Goal: Information Seeking & Learning: Learn about a topic

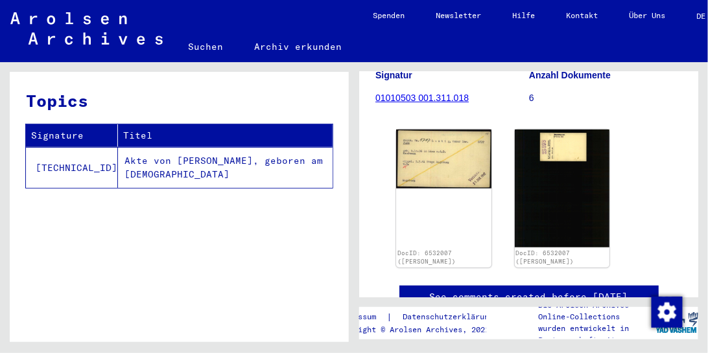
scroll to position [172, 0]
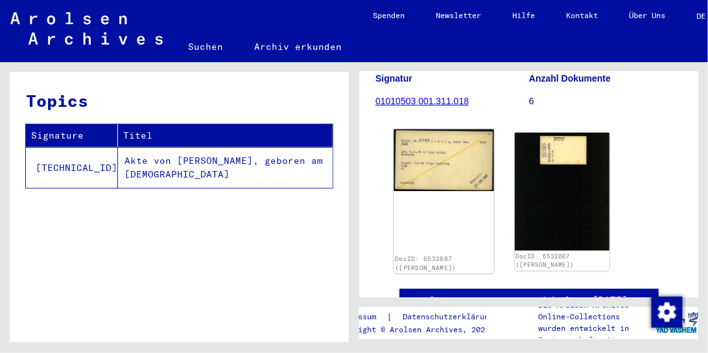
click at [412, 146] on img at bounding box center [443, 161] width 100 height 62
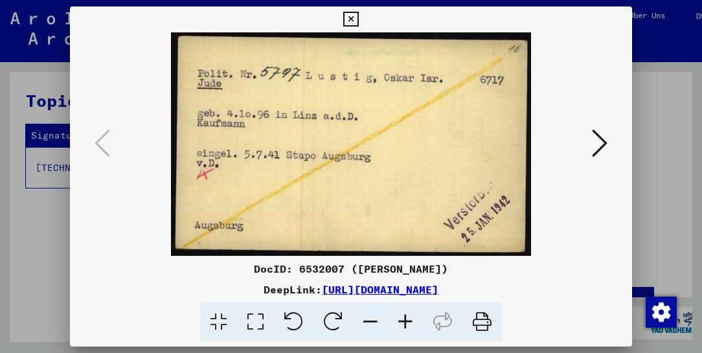
click at [604, 140] on icon at bounding box center [600, 143] width 16 height 31
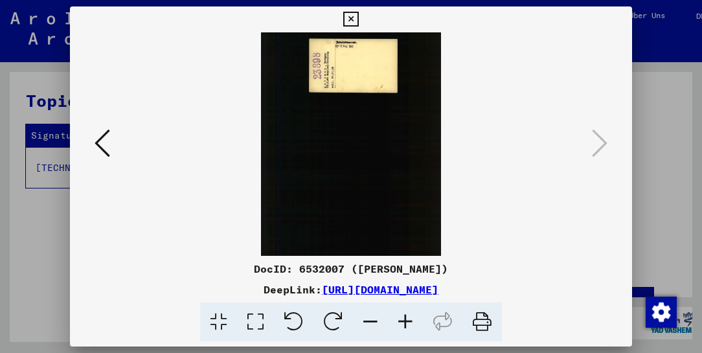
click at [345, 45] on img at bounding box center [351, 144] width 474 height 224
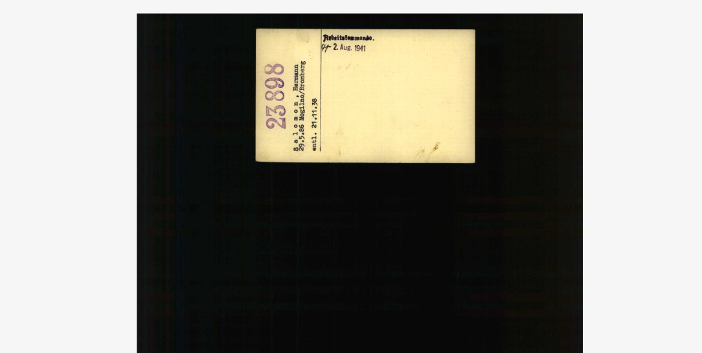
click at [386, 55] on img at bounding box center [351, 144] width 474 height 224
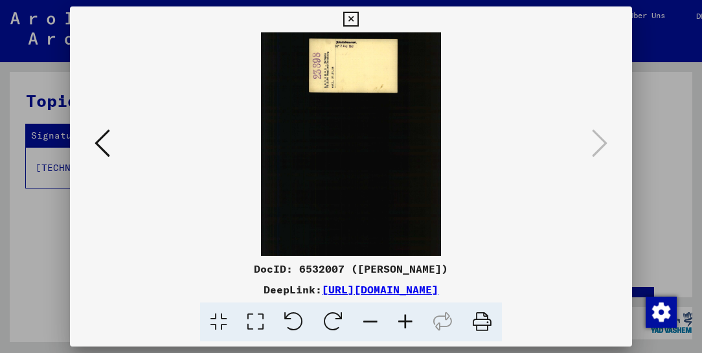
click at [97, 143] on icon at bounding box center [103, 143] width 16 height 31
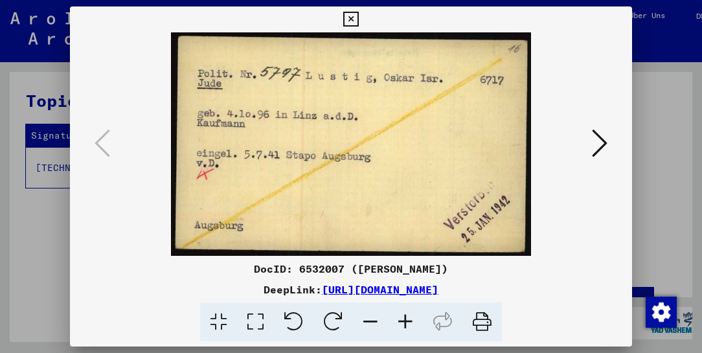
click at [649, 93] on div at bounding box center [351, 176] width 702 height 353
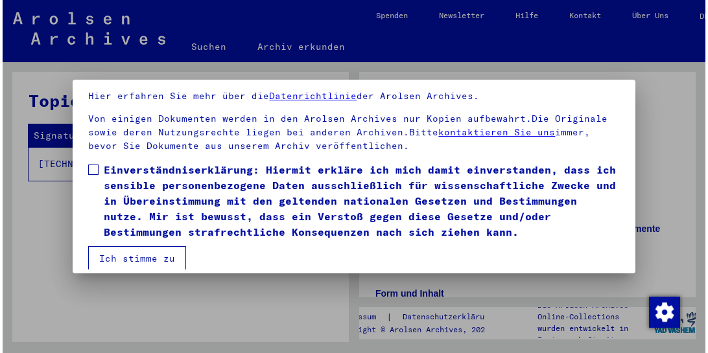
scroll to position [100, 0]
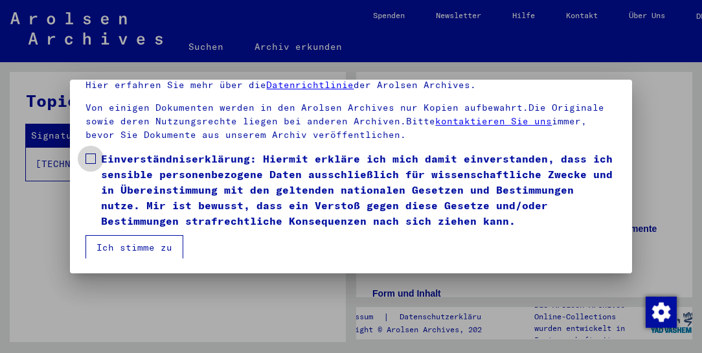
drag, startPoint x: 180, startPoint y: 213, endPoint x: 167, endPoint y: 237, distance: 27.0
click at [167, 237] on mat-dialog-content "Unsere Nutzungsbedingungen wurden durch den Internationalen Ausschuss als obers…" at bounding box center [351, 143] width 562 height 229
click at [167, 237] on button "Ich stimme zu" at bounding box center [135, 247] width 98 height 25
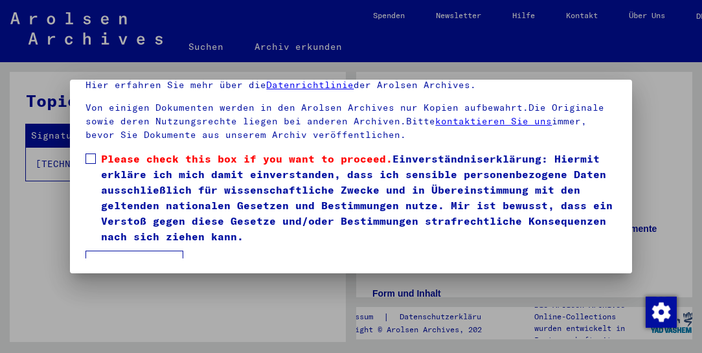
click at [172, 158] on span "Please check this box if you want to proceed." at bounding box center [247, 158] width 292 height 13
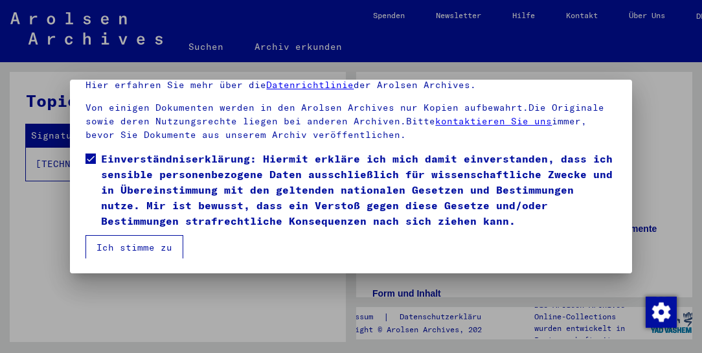
click at [146, 244] on button "Ich stimme zu" at bounding box center [135, 247] width 98 height 25
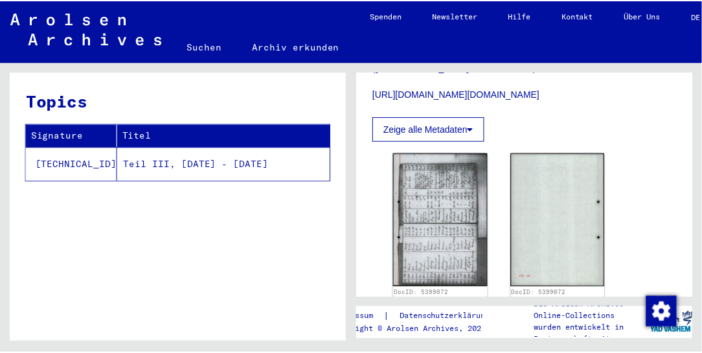
scroll to position [490, 0]
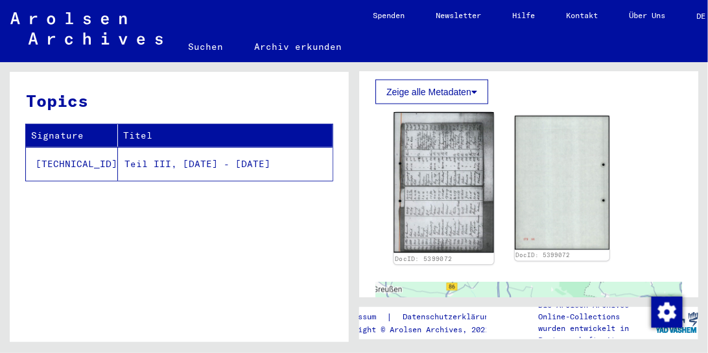
click at [473, 159] on img at bounding box center [443, 183] width 100 height 141
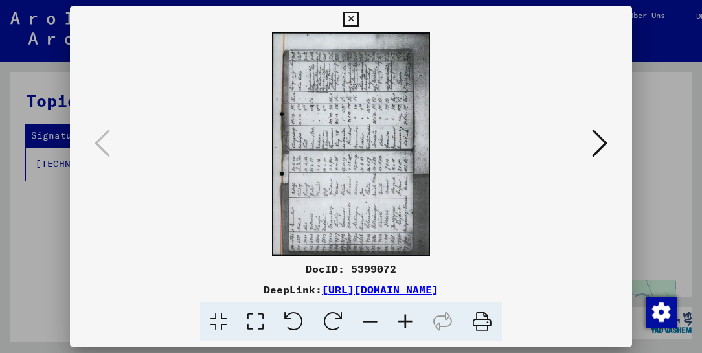
click at [351, 27] on button at bounding box center [351, 19] width 23 height 26
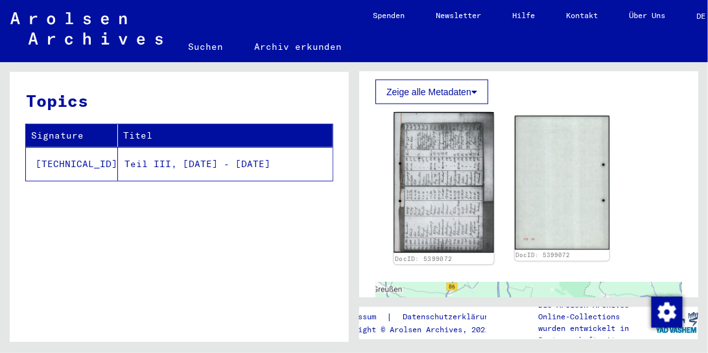
click at [429, 145] on img at bounding box center [443, 183] width 100 height 141
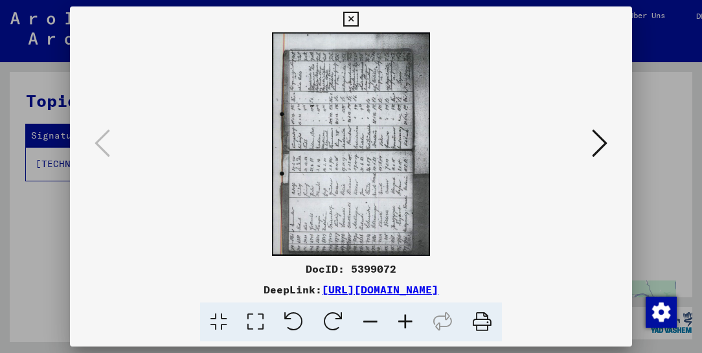
click at [334, 323] on icon at bounding box center [334, 323] width 40 height 40
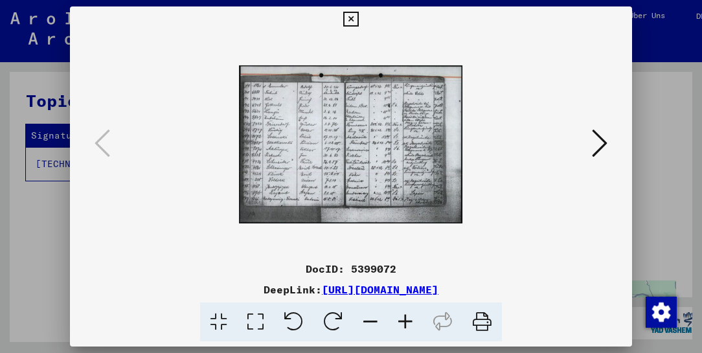
click at [260, 317] on icon at bounding box center [255, 323] width 37 height 40
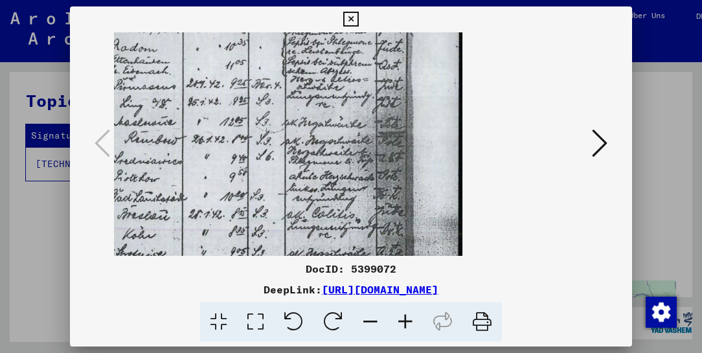
drag, startPoint x: 265, startPoint y: 172, endPoint x: 294, endPoint y: 187, distance: 32.7
click at [294, 187] on img at bounding box center [128, 144] width 670 height 474
click at [227, 318] on icon at bounding box center [218, 323] width 37 height 40
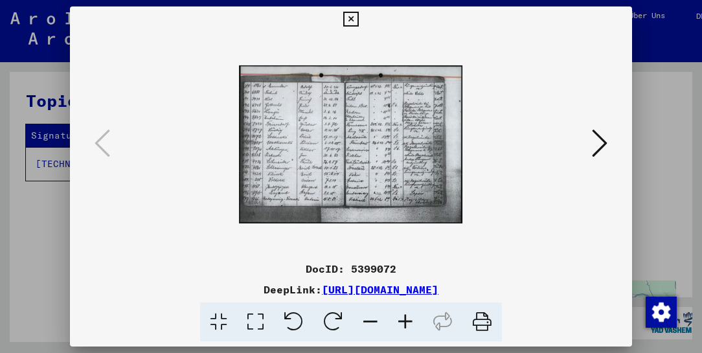
click at [410, 327] on icon at bounding box center [405, 323] width 35 height 40
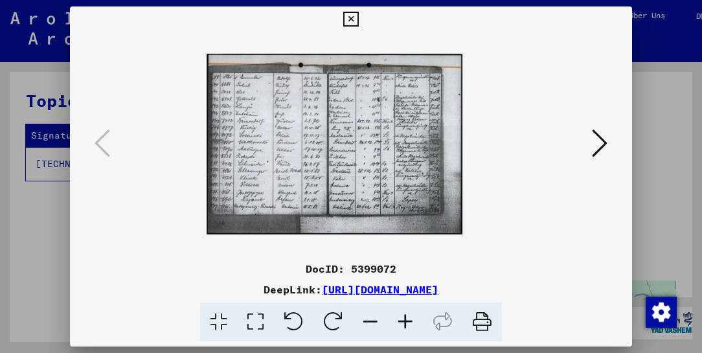
click at [410, 327] on icon at bounding box center [405, 323] width 35 height 40
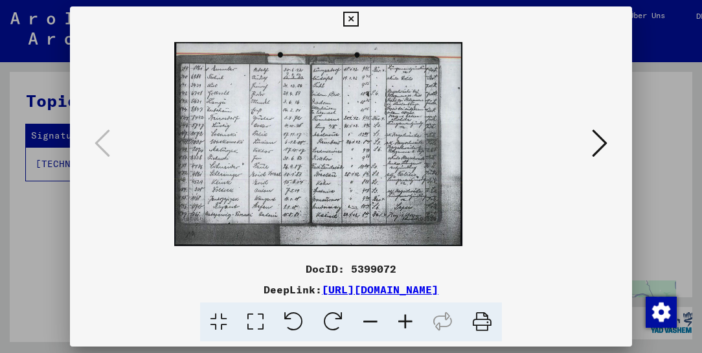
click at [410, 327] on icon at bounding box center [405, 323] width 35 height 40
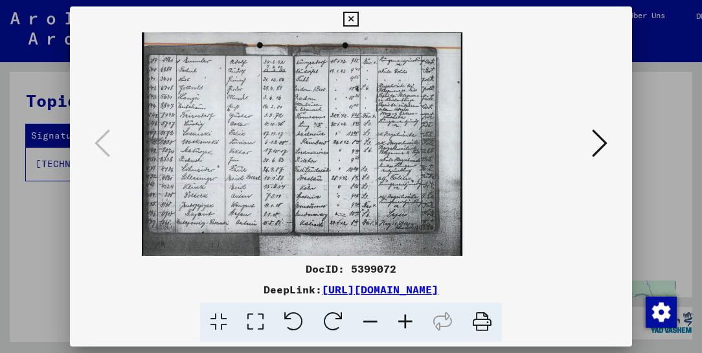
click at [410, 327] on icon at bounding box center [405, 323] width 35 height 40
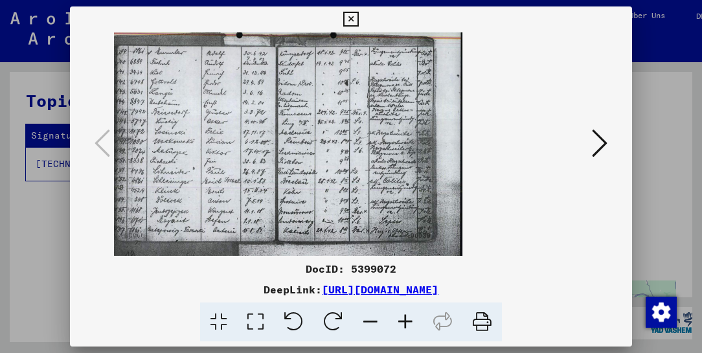
click at [410, 327] on icon at bounding box center [405, 323] width 35 height 40
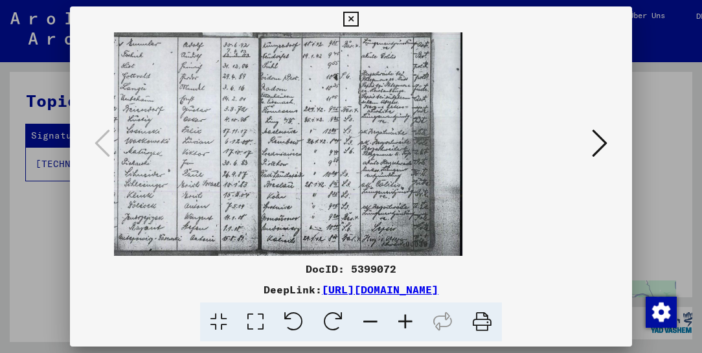
click at [410, 327] on icon at bounding box center [405, 323] width 35 height 40
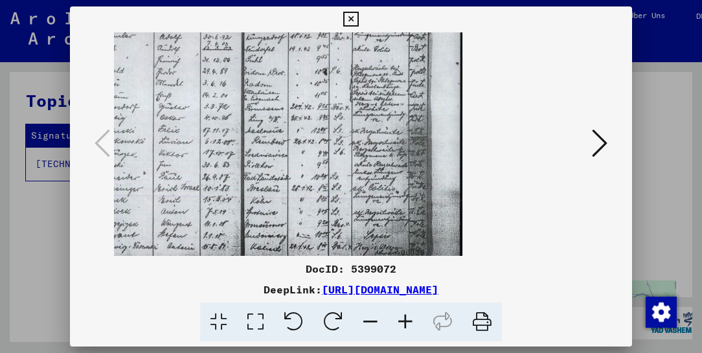
click at [410, 327] on icon at bounding box center [405, 323] width 35 height 40
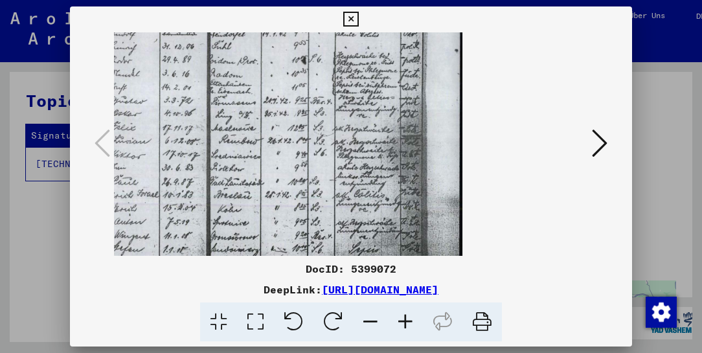
click at [410, 327] on icon at bounding box center [405, 323] width 35 height 40
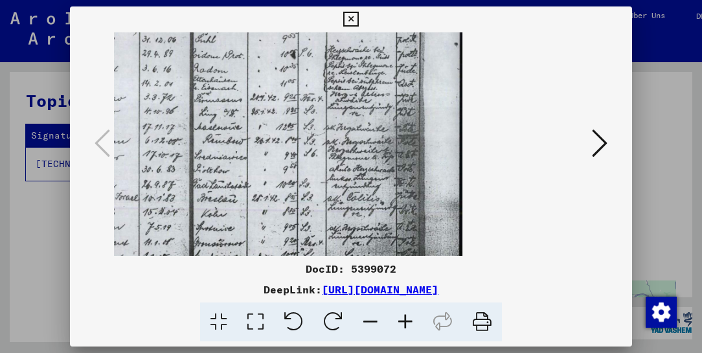
drag, startPoint x: 213, startPoint y: 149, endPoint x: 294, endPoint y: 165, distance: 83.1
click at [294, 165] on img at bounding box center [205, 144] width 515 height 364
click at [267, 163] on img at bounding box center [205, 144] width 515 height 364
click at [376, 327] on icon at bounding box center [370, 323] width 35 height 40
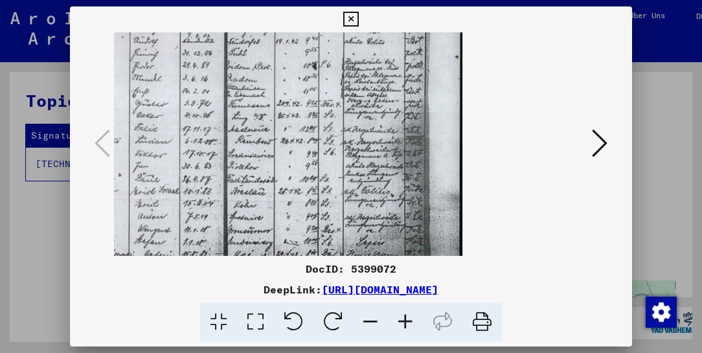
click at [376, 327] on icon at bounding box center [370, 323] width 35 height 40
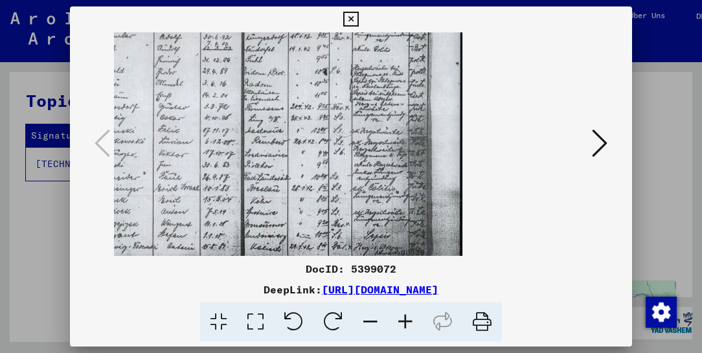
click at [376, 327] on icon at bounding box center [370, 323] width 35 height 40
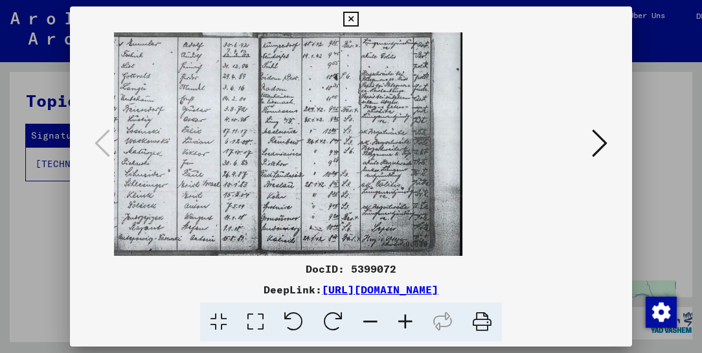
click at [376, 327] on icon at bounding box center [370, 323] width 35 height 40
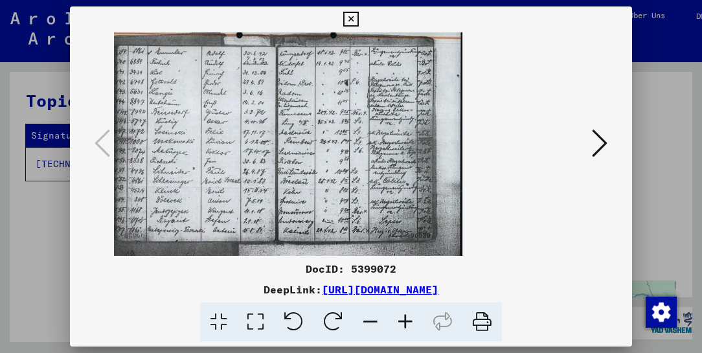
click at [376, 327] on icon at bounding box center [370, 323] width 35 height 40
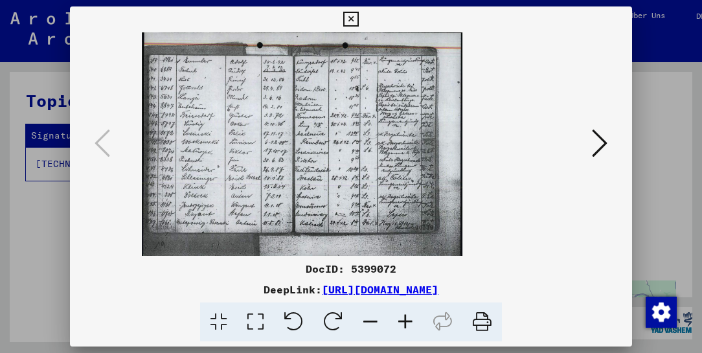
click at [376, 327] on icon at bounding box center [370, 323] width 35 height 40
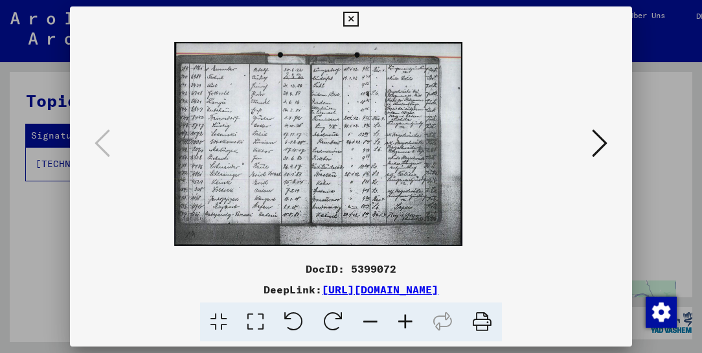
click at [394, 327] on icon at bounding box center [405, 323] width 35 height 40
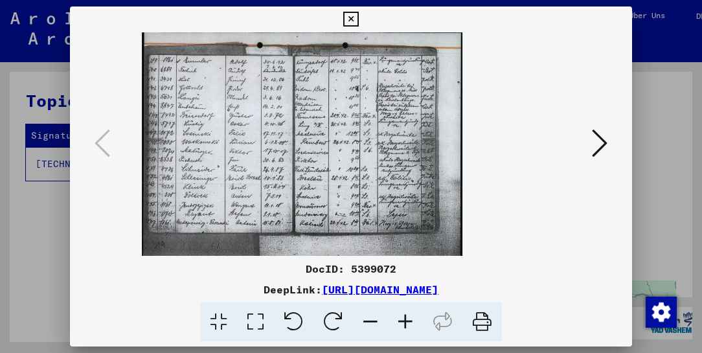
drag, startPoint x: 353, startPoint y: 32, endPoint x: 358, endPoint y: 21, distance: 12.2
click at [358, 21] on div "DocID: 5399072 DeepLink: https://collections.arolsen-archives.org/de/document/5…" at bounding box center [351, 174] width 562 height 336
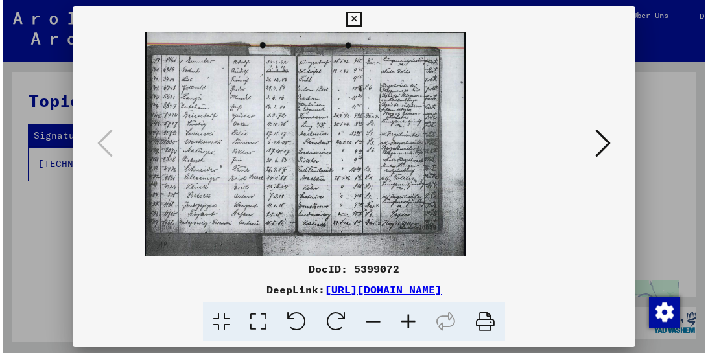
scroll to position [11, 0]
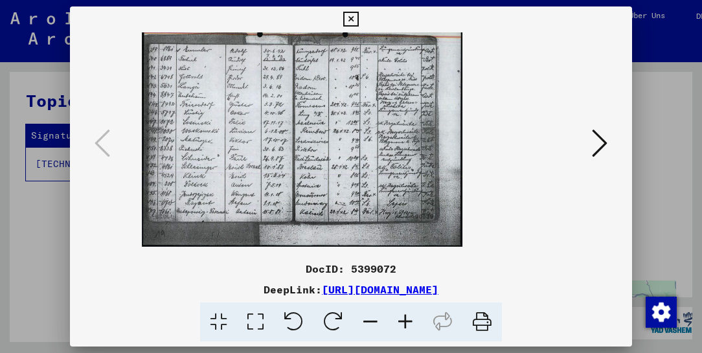
click at [358, 21] on icon at bounding box center [350, 20] width 15 height 16
